Goal: Information Seeking & Learning: Learn about a topic

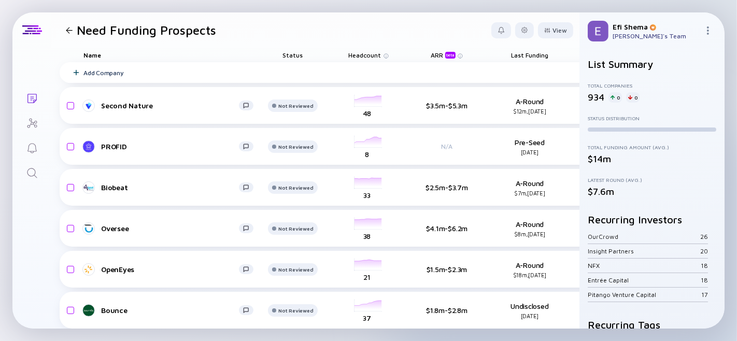
scroll to position [1, 0]
click at [30, 172] on icon "Search" at bounding box center [32, 173] width 12 height 12
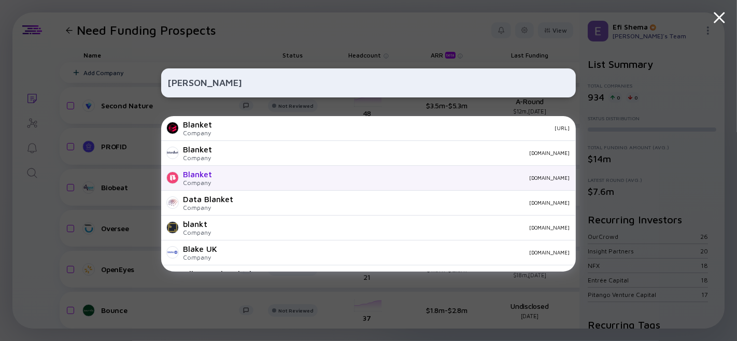
type input "[PERSON_NAME]"
click at [227, 180] on div "[DOMAIN_NAME]" at bounding box center [394, 178] width 349 height 6
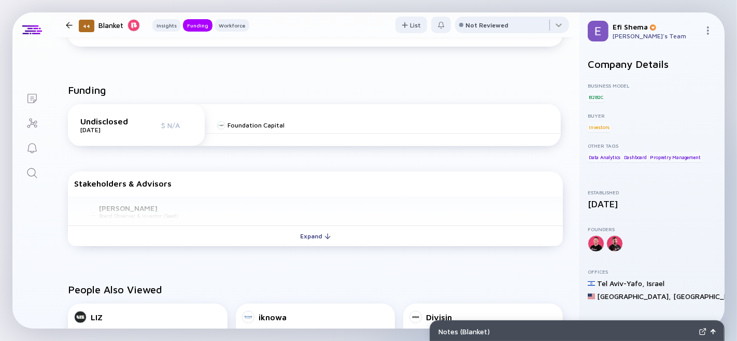
scroll to position [294, 0]
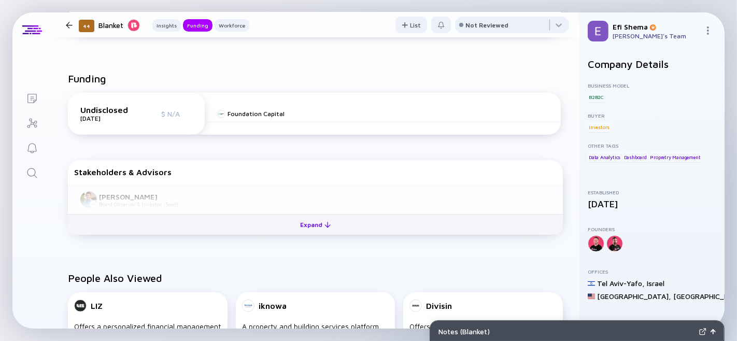
click at [315, 233] on div "Expand" at bounding box center [315, 225] width 43 height 16
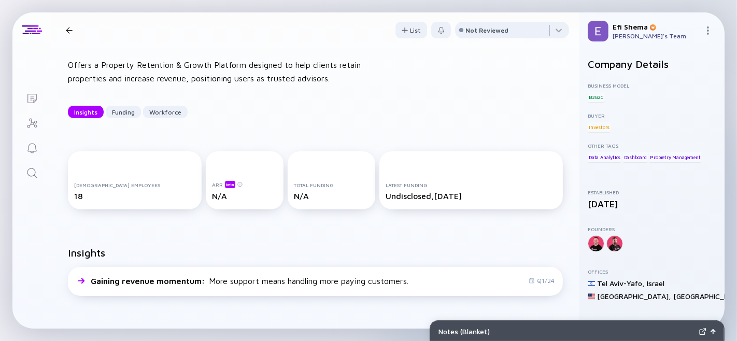
scroll to position [33, 0]
click at [219, 157] on div "ARR beta N/A" at bounding box center [245, 181] width 78 height 58
drag, startPoint x: 102, startPoint y: 72, endPoint x: 168, endPoint y: 70, distance: 66.8
click at [168, 70] on div "Offers a Property Retention & Growth Platform designed to help clients retain p…" at bounding box center [234, 72] width 332 height 26
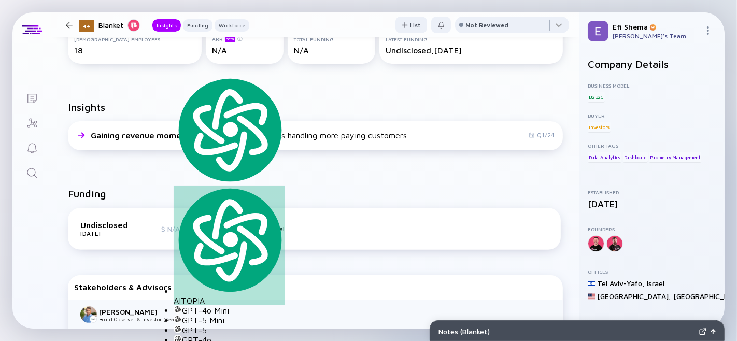
scroll to position [0, 0]
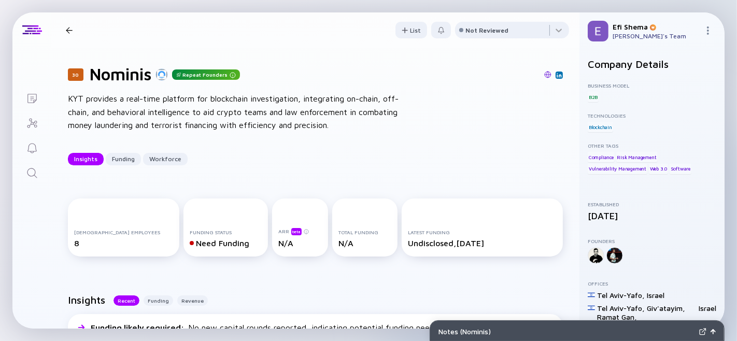
scroll to position [1, 0]
